Goal: Check status: Check status

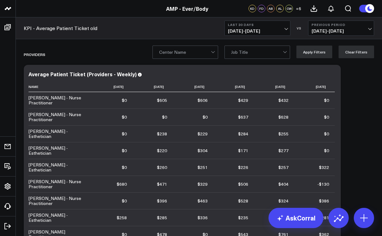
click at [284, 31] on span "[DATE] - [DATE]" at bounding box center [257, 31] width 59 height 5
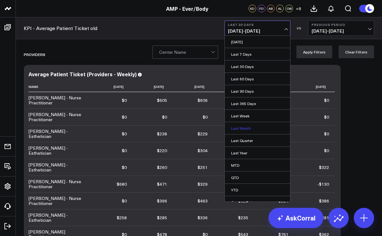
scroll to position [7, 0]
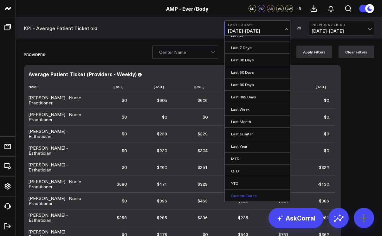
click at [242, 196] on link "Custom Dates" at bounding box center [257, 196] width 65 height 12
select select "8"
select select "2025"
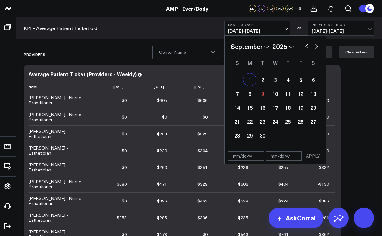
click at [247, 80] on div "1" at bounding box center [249, 80] width 13 height 13
type input "[DATE]"
select select "8"
select select "2025"
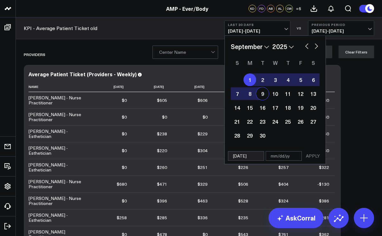
click at [263, 93] on div "9" at bounding box center [262, 93] width 13 height 13
type input "[DATE]"
select select "8"
select select "2025"
click at [312, 157] on button "APPLY" at bounding box center [312, 156] width 19 height 10
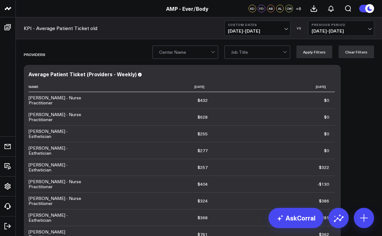
click at [286, 55] on div at bounding box center [285, 52] width 5 height 13
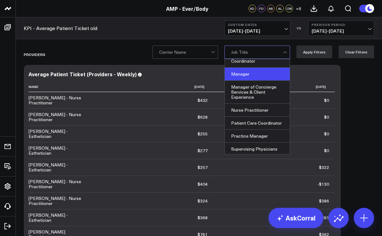
scroll to position [42, 0]
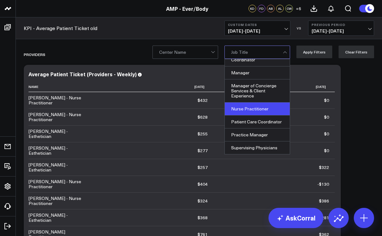
click at [260, 111] on div "Nurse Practitioner" at bounding box center [257, 109] width 65 height 13
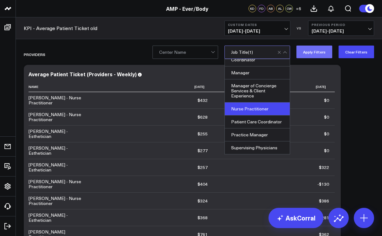
click at [316, 55] on button "Apply Filters" at bounding box center [314, 52] width 36 height 13
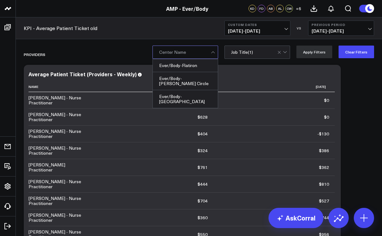
click at [214, 53] on div at bounding box center [213, 52] width 5 height 13
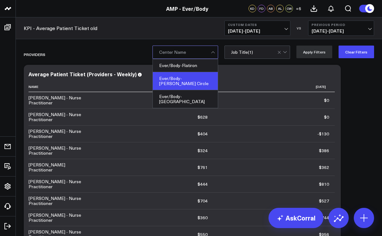
click at [201, 80] on div "Ever/Body-[PERSON_NAME] Circle" at bounding box center [185, 81] width 65 height 18
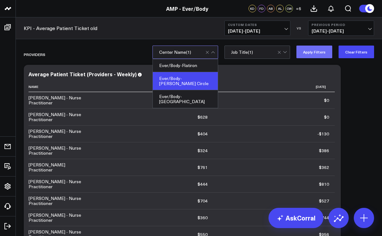
click at [322, 54] on button "Apply Filters" at bounding box center [314, 52] width 36 height 13
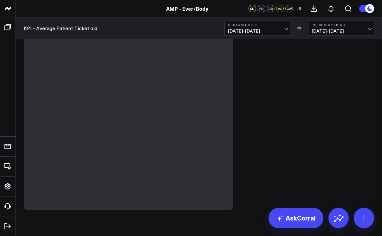
scroll to position [1383, 0]
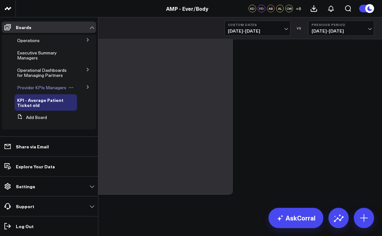
click at [27, 91] on span "Provider KPIs Managers" at bounding box center [41, 88] width 49 height 6
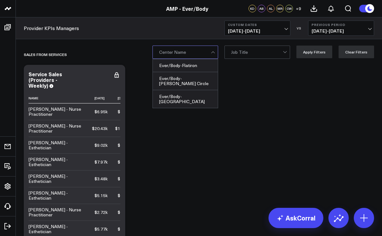
click at [218, 53] on div "Center Name" at bounding box center [185, 52] width 66 height 13
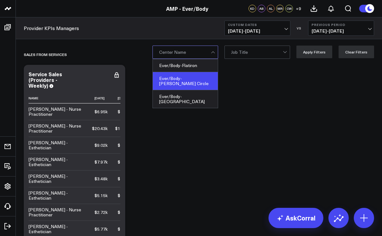
click at [203, 79] on div "Ever/Body-[PERSON_NAME] Circle" at bounding box center [185, 81] width 65 height 18
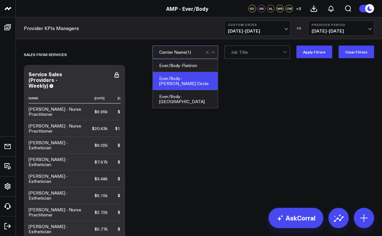
click at [288, 53] on div at bounding box center [285, 52] width 5 height 13
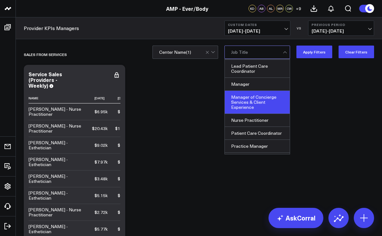
scroll to position [42, 0]
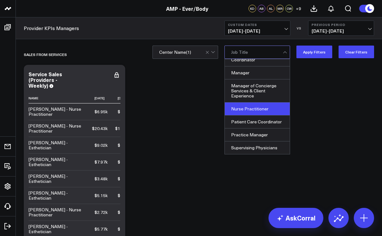
click at [263, 112] on div "Nurse Practitioner" at bounding box center [257, 109] width 65 height 13
click at [260, 110] on div "Nurse Practitioner" at bounding box center [257, 109] width 65 height 13
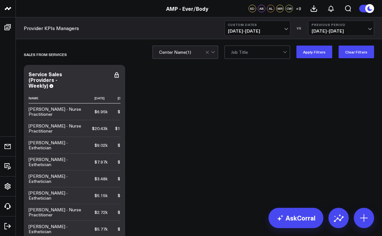
click at [285, 52] on div at bounding box center [285, 52] width 5 height 13
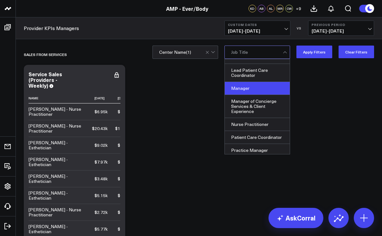
scroll to position [34, 0]
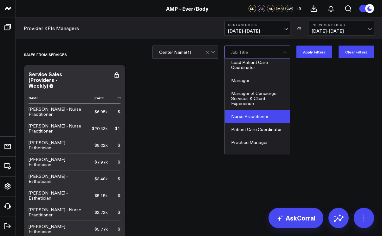
click at [263, 116] on div "Nurse Practitioner" at bounding box center [257, 116] width 65 height 13
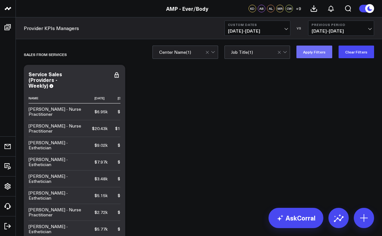
click at [313, 53] on button "Apply Filters" at bounding box center [314, 52] width 36 height 13
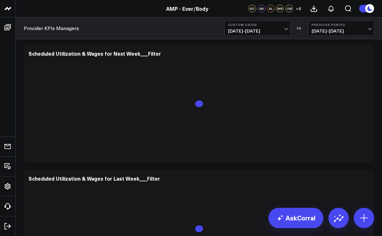
scroll to position [4046, 0]
